Goal: Information Seeking & Learning: Learn about a topic

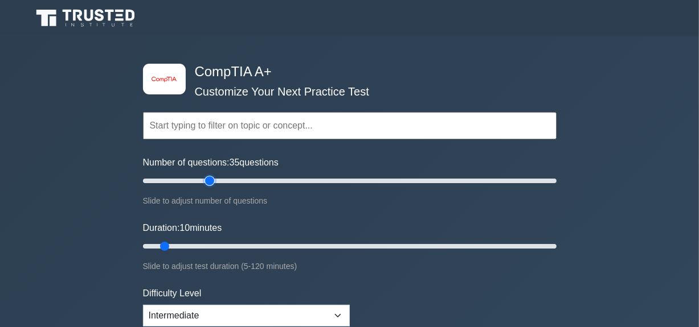
click at [211, 182] on input "Number of questions: 35 questions" at bounding box center [349, 181] width 413 height 14
drag, startPoint x: 210, startPoint y: 179, endPoint x: 177, endPoint y: 173, distance: 33.6
type input "20"
click at [177, 174] on input "Number of questions: 20 questions" at bounding box center [349, 181] width 413 height 14
drag, startPoint x: 163, startPoint y: 250, endPoint x: 178, endPoint y: 257, distance: 16.8
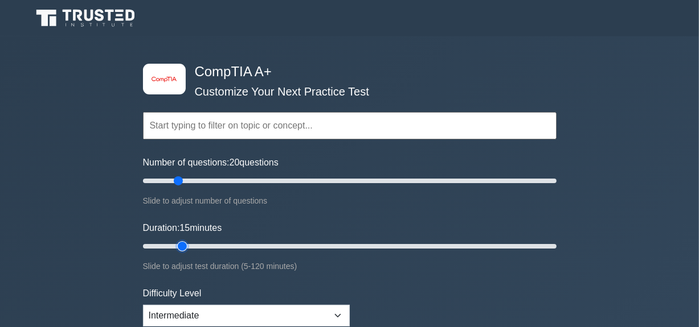
type input "15"
click at [178, 253] on input "Duration: 15 minutes" at bounding box center [349, 247] width 413 height 14
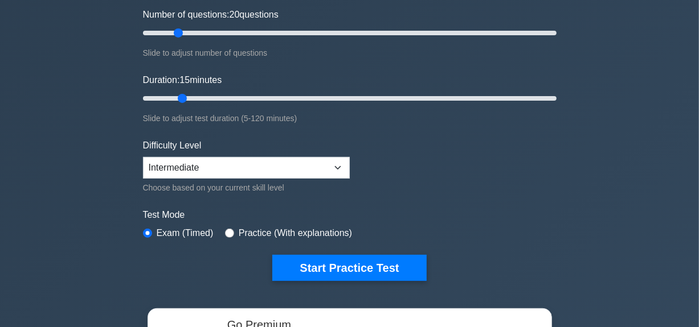
scroll to position [298, 0]
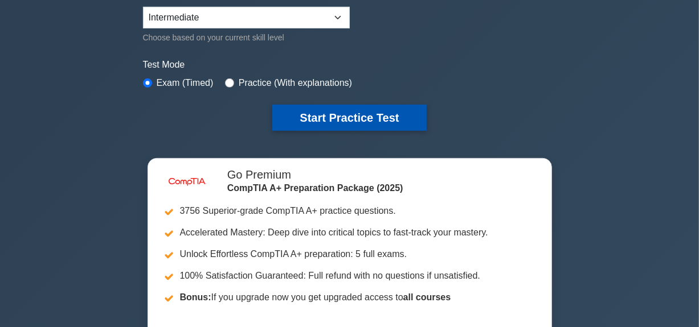
click at [391, 124] on button "Start Practice Test" at bounding box center [349, 118] width 154 height 26
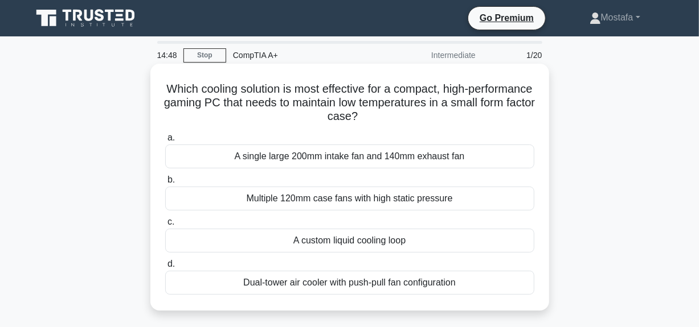
drag, startPoint x: 697, startPoint y: 2, endPoint x: 520, endPoint y: 123, distance: 214.7
click at [520, 123] on h5 "Which cooling solution is most effective for a compact, high-performance gaming…" at bounding box center [349, 103] width 371 height 42
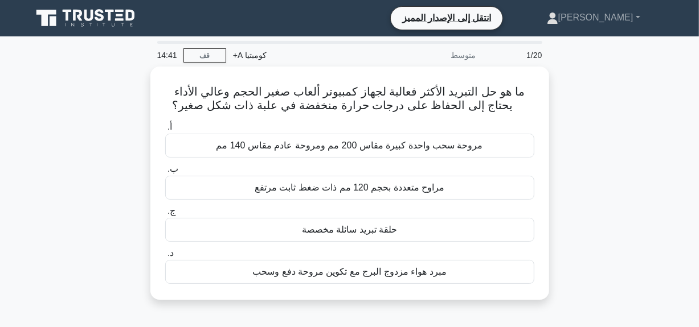
click at [643, 189] on div "ما هو حل التبريد الأكثر فعالية لجهاز كمبيوتر ألعاب صغير الحجم وعالي الأداء يحتا…" at bounding box center [349, 190] width 649 height 247
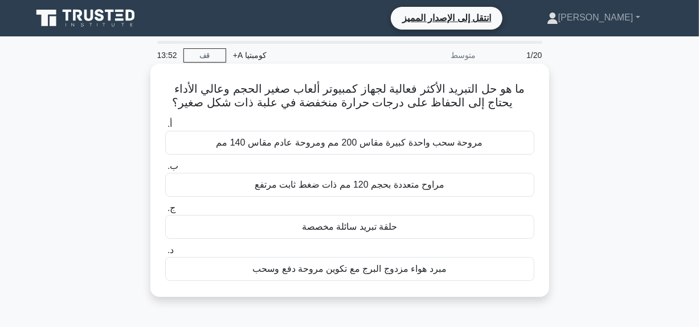
click at [395, 144] on font "مروحة سحب واحدة كبيرة مقاس 200 مم ومروحة عادم مقاس 140 مم" at bounding box center [349, 143] width 267 height 10
click at [165, 128] on input "أ. مروحة سحب واحدة كبيرة مقاس 200 مم ومروحة عادم مقاس 140 مم" at bounding box center [165, 124] width 0 height 7
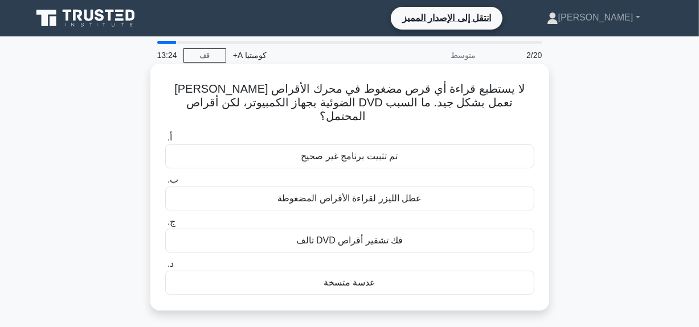
click at [330, 280] on div "عدسة متسخة" at bounding box center [349, 283] width 369 height 24
click at [165, 268] on input "د. عدسة متسخة" at bounding box center [165, 264] width 0 height 7
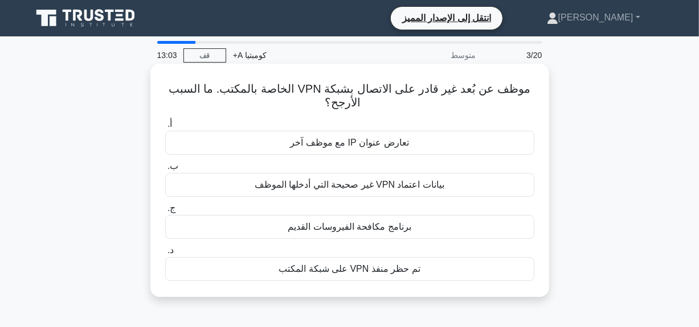
click at [314, 194] on div "بيانات اعتماد VPN غير صحيحة التي أدخلها الموظف" at bounding box center [349, 185] width 369 height 24
click at [165, 170] on input "ب. بيانات اعتماد VPN غير صحيحة التي أدخلها الموظف" at bounding box center [165, 166] width 0 height 7
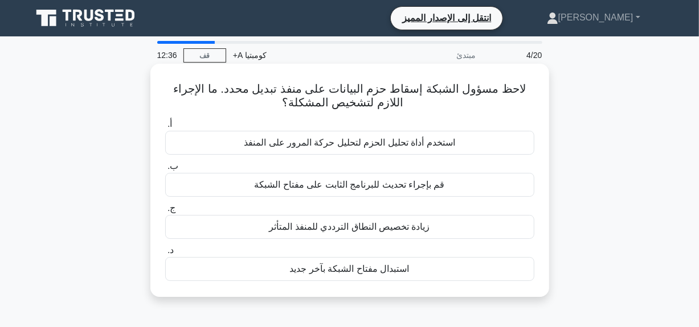
click at [337, 144] on font "استخدم أداة تحليل الحزم لتحليل حركة المرور على المنفذ" at bounding box center [349, 143] width 211 height 10
click at [165, 128] on input "أ. استخدم أداة تحليل الحزم لتحليل حركة المرور على المنفذ" at bounding box center [165, 124] width 0 height 7
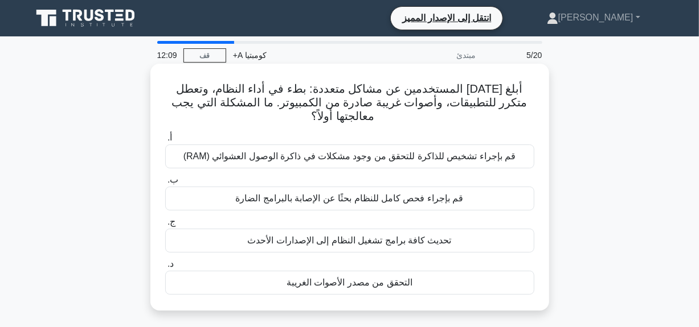
click at [349, 202] on font "قم بإجراء فحص كامل للنظام بحثًا عن الإصابة بالبرامج الضارة" at bounding box center [349, 199] width 228 height 10
click at [165, 184] on input "ب. قم بإجراء فحص كامل للنظام بحثًا عن الإصابة بالبرامج الضارة" at bounding box center [165, 180] width 0 height 7
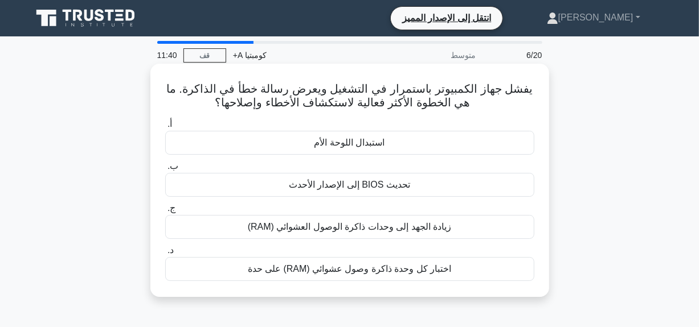
click at [363, 269] on font "اختبار كل وحدة ذاكرة وصول عشوائي (RAM) على حدة" at bounding box center [350, 269] width 204 height 10
click at [165, 255] on input "د. اختبار كل وحدة ذاكرة وصول عشوائي (RAM) على حدة" at bounding box center [165, 250] width 0 height 7
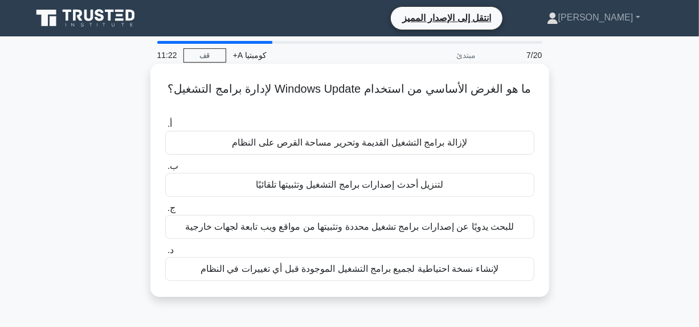
click at [419, 183] on font "لتنزيل أحدث إصدارات برامج التشغيل وتثبيتها تلقائيًا" at bounding box center [350, 185] width 188 height 10
click at [165, 170] on input "ب. لتنزيل أحدث إصدارات برامج التشغيل وتثبيتها تلقائيًا" at bounding box center [165, 166] width 0 height 7
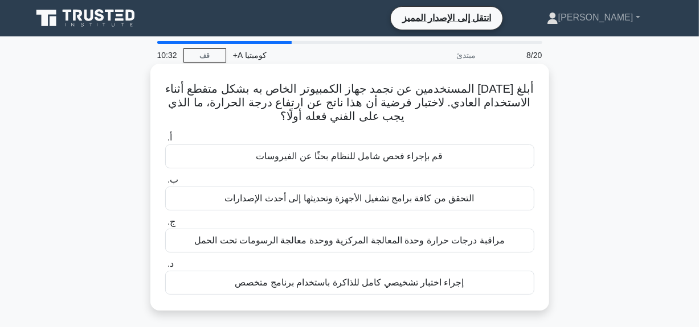
click at [346, 282] on font "إجراء اختبار تشخيصي كامل للذاكرة باستخدام برنامج متخصص" at bounding box center [349, 283] width 229 height 10
click at [165, 268] on input "د. إجراء اختبار تشخيصي كامل للذاكرة باستخدام برنامج متخصص" at bounding box center [165, 264] width 0 height 7
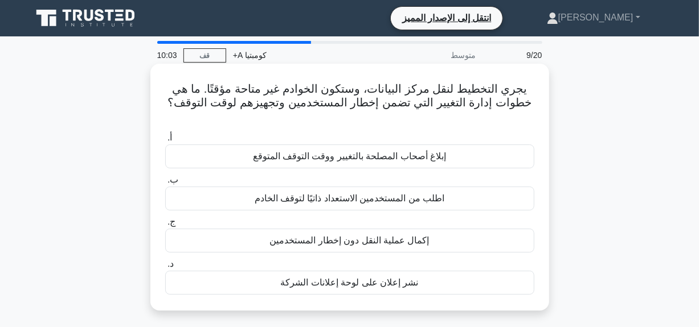
click at [399, 151] on font "إبلاغ أصحاب المصلحة بالتغيير ووقت التوقف المتوقع" at bounding box center [350, 156] width 194 height 10
click at [165, 141] on input "أ. إبلاغ أصحاب المصلحة بالتغيير ووقت التوقف المتوقع" at bounding box center [165, 137] width 0 height 7
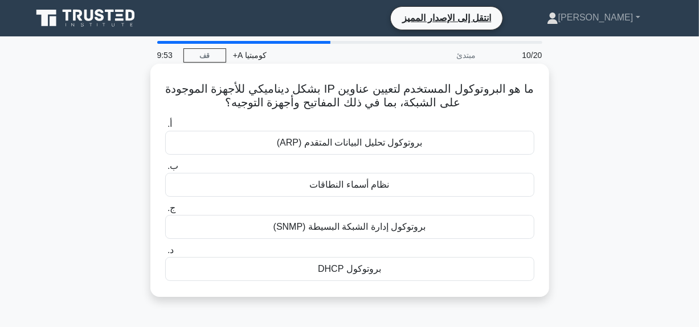
click at [374, 274] on font "بروتوكول DHCP" at bounding box center [349, 269] width 63 height 10
click at [165, 255] on input "د. بروتوكول DHCP" at bounding box center [165, 250] width 0 height 7
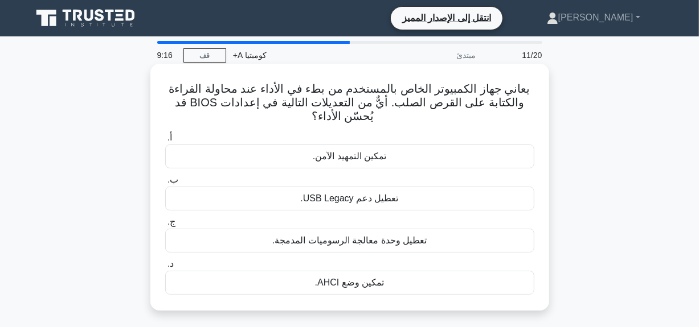
click at [363, 208] on div "تعطيل دعم USB Legacy." at bounding box center [349, 199] width 369 height 24
click at [165, 184] on input "ب. تعطيل دعم USB Legacy." at bounding box center [165, 180] width 0 height 7
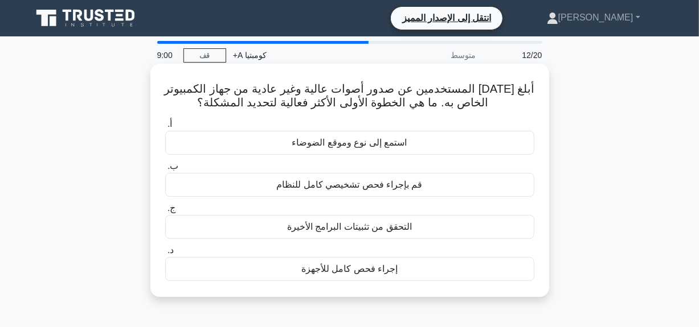
click at [357, 148] on font "استمع إلى نوع وموقع الضوضاء" at bounding box center [349, 143] width 115 height 10
click at [165, 128] on input "أ. استمع إلى نوع وموقع الضوضاء" at bounding box center [165, 124] width 0 height 7
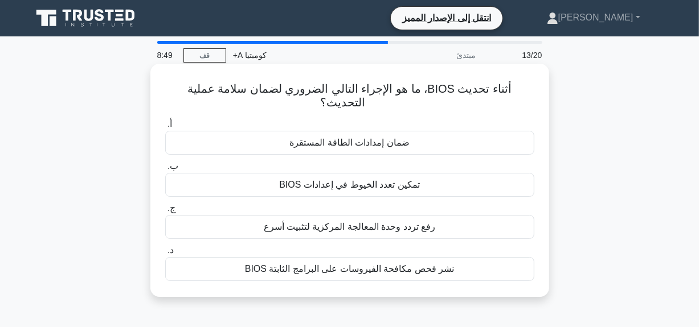
click at [357, 137] on font "ضمان إمدادات الطاقة المستقرة" at bounding box center [349, 143] width 120 height 14
click at [165, 128] on input "أ. ضمان إمدادات الطاقة المستقرة" at bounding box center [165, 124] width 0 height 7
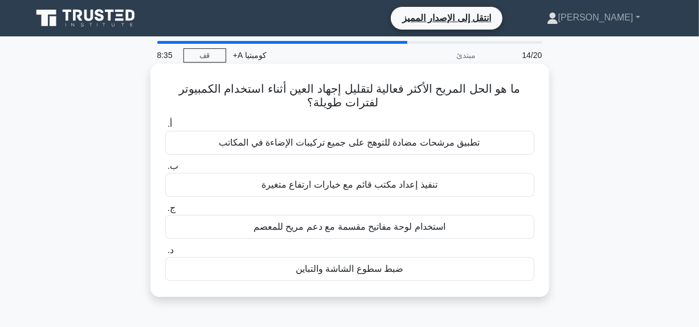
click at [370, 272] on font "ضبط سطوع الشاشة والتباين" at bounding box center [350, 269] width 108 height 10
click at [165, 255] on input "د. ضبط سطوع الشاشة والتباين" at bounding box center [165, 250] width 0 height 7
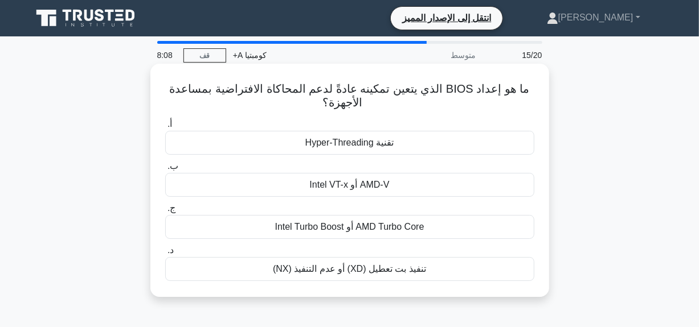
click at [342, 229] on font "Intel Turbo Boost أو AMD Turbo Core" at bounding box center [349, 227] width 149 height 10
click at [165, 212] on input "ج. Intel Turbo Boost أو AMD Turbo Core" at bounding box center [165, 208] width 0 height 7
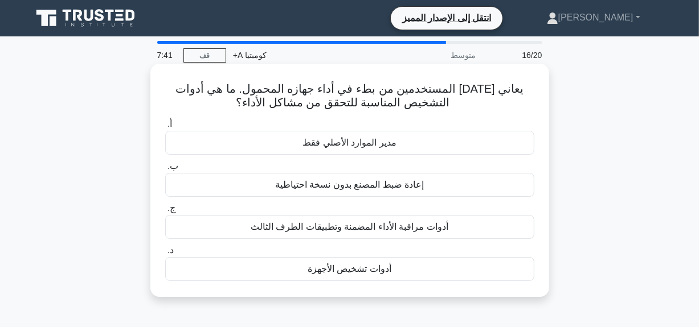
click at [320, 236] on div "أدوات مراقبة الأداء المضمنة وتطبيقات الطرف الثالث" at bounding box center [349, 227] width 369 height 24
click at [165, 212] on input "ج. أدوات مراقبة الأداء المضمنة وتطبيقات الطرف الثالث" at bounding box center [165, 208] width 0 height 7
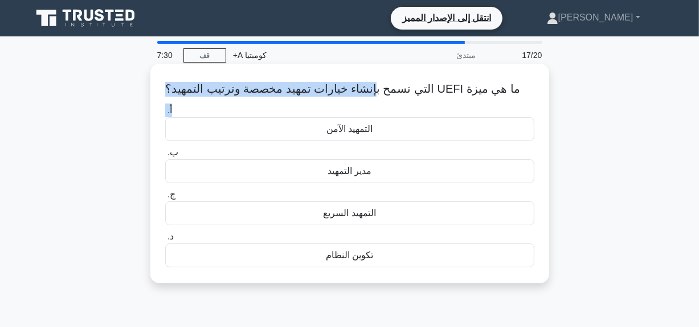
drag, startPoint x: 375, startPoint y: 92, endPoint x: 273, endPoint y: 122, distance: 107.0
click at [273, 122] on div "ما هي ميزة UEFI التي تسمح بإنشاء خيارات تمهيد مخصصة وترتيب التمهيد؟ .spinner_0X…" at bounding box center [350, 173] width 390 height 211
click at [273, 75] on div "ما هي ميزة UEFI التي تسمح بإنشاء خيارات تمهيد مخصصة وترتيب التمهيد؟ .spinner_0X…" at bounding box center [350, 173] width 390 height 211
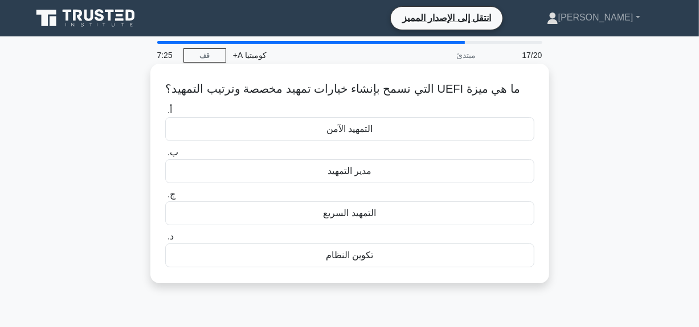
click at [310, 191] on label "ج. التمهيد السريع" at bounding box center [349, 207] width 369 height 38
click at [165, 191] on input "ج. التمهيد السريع" at bounding box center [165, 194] width 0 height 7
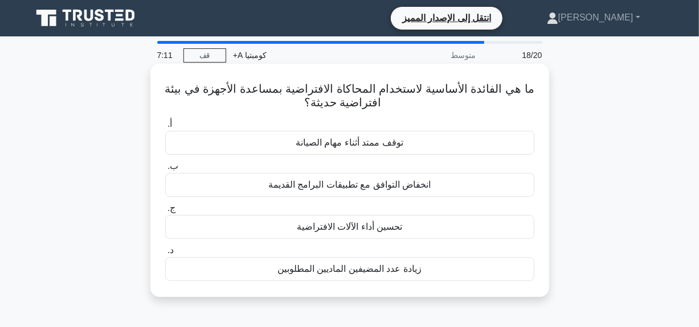
click at [298, 226] on div "تحسين أداء الآلات الافتراضية" at bounding box center [349, 227] width 369 height 24
click at [165, 212] on input "ج. تحسين أداء الآلات الافتراضية" at bounding box center [165, 208] width 0 height 7
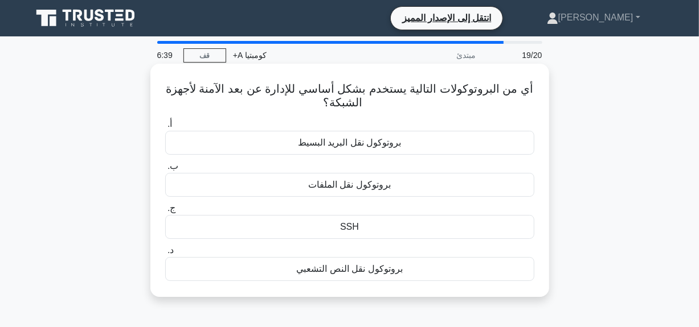
click at [288, 150] on div "بروتوكول نقل البريد البسيط" at bounding box center [349, 143] width 369 height 24
click at [165, 128] on input "أ. بروتوكول نقل البريد البسيط" at bounding box center [165, 124] width 0 height 7
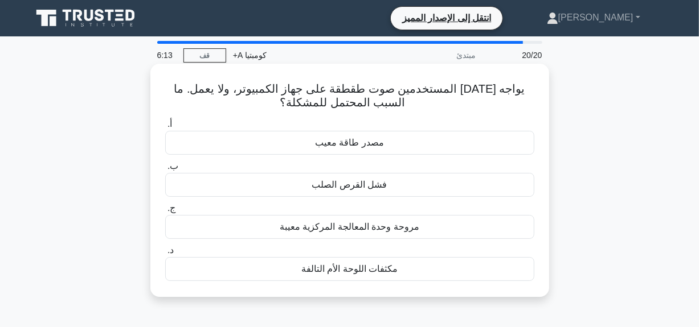
click at [319, 155] on div "مصدر طاقة معيب" at bounding box center [349, 143] width 369 height 24
click at [165, 128] on input "أ. مصدر طاقة معيب" at bounding box center [165, 124] width 0 height 7
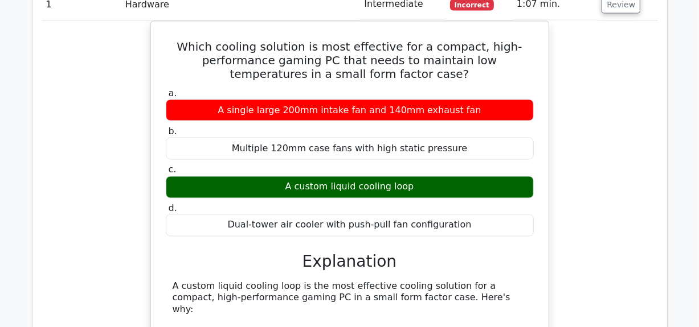
scroll to position [1108, 0]
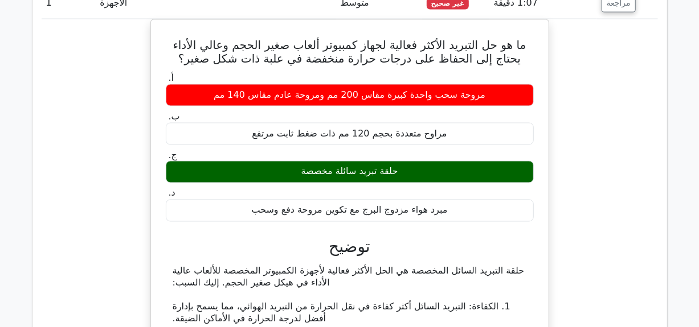
click at [592, 169] on div "ما هو حل التبريد الأكثر فعالية لجهاز كمبيوتر ألعاب صغير الحجم وعالي الأداء يحتا…" at bounding box center [350, 326] width 616 height 615
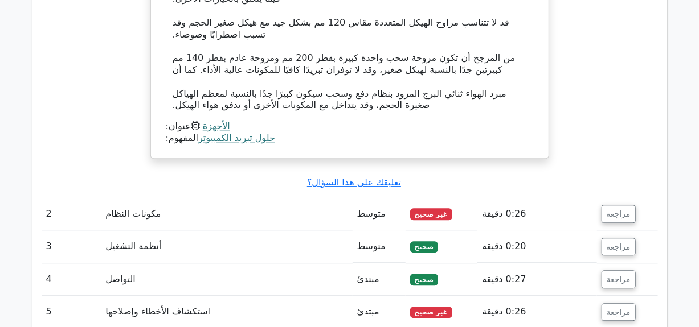
scroll to position [1680, 0]
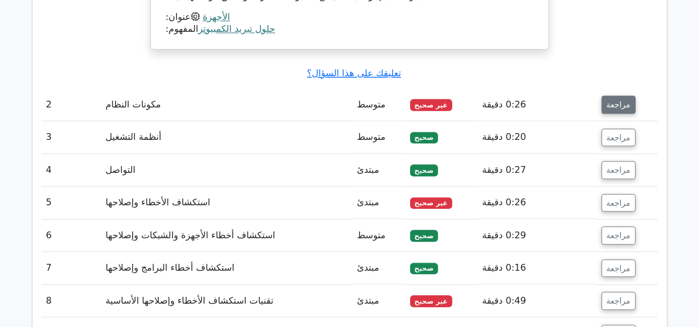
click at [607, 100] on font "مراجعة" at bounding box center [619, 104] width 24 height 9
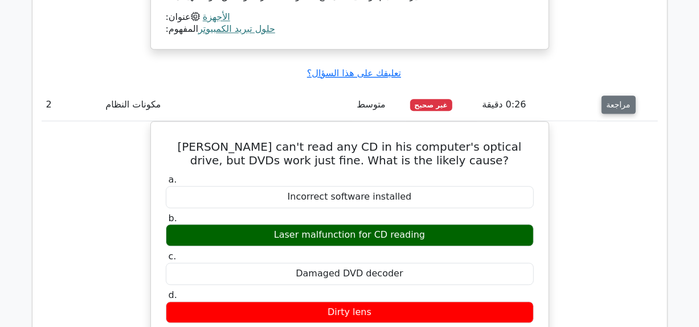
click at [607, 100] on font "مراجعة" at bounding box center [619, 104] width 24 height 9
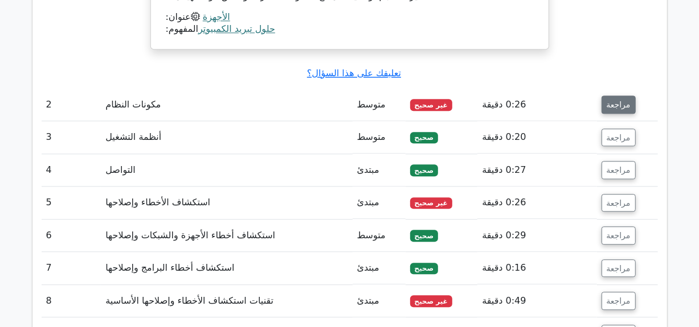
click at [607, 100] on font "مراجعة" at bounding box center [619, 104] width 24 height 9
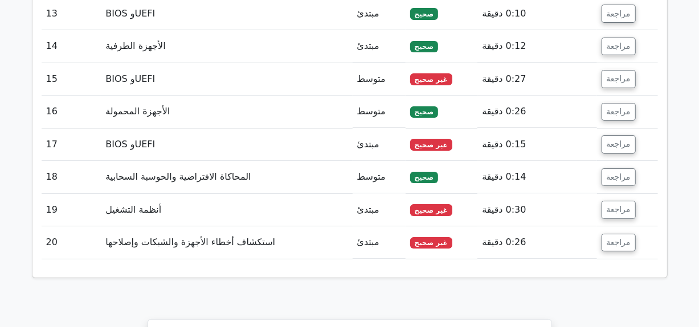
scroll to position [2804, 0]
